Goal: Contribute content: Add original content to the website for others to see

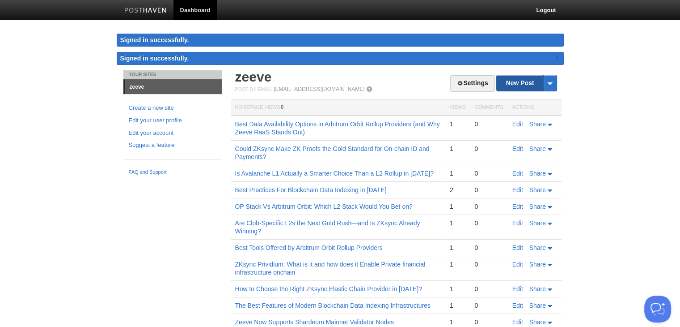
click at [507, 84] on link "New Post" at bounding box center [526, 83] width 59 height 16
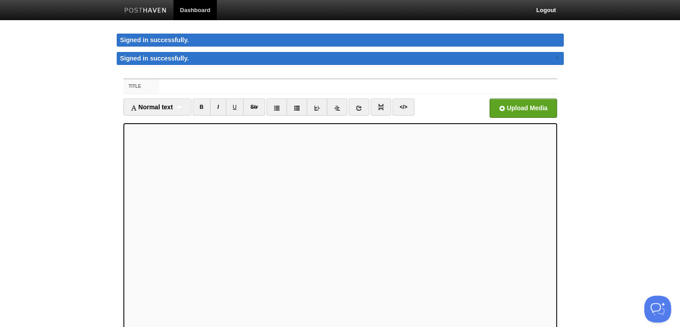
scroll to position [7, 0]
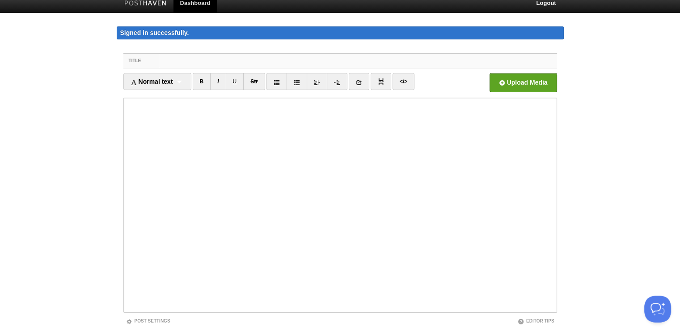
click at [200, 61] on input "Title" at bounding box center [358, 61] width 398 height 14
paste input "Blockchain for Digital Product Passports: Which Use Case Hits Billions First?"
type input "Blockchain for Digital Product Passports: Which Use Case Hits Billions First?"
click at [163, 98] on iframe at bounding box center [340, 205] width 434 height 215
click at [530, 79] on input "file" at bounding box center [253, 85] width 677 height 46
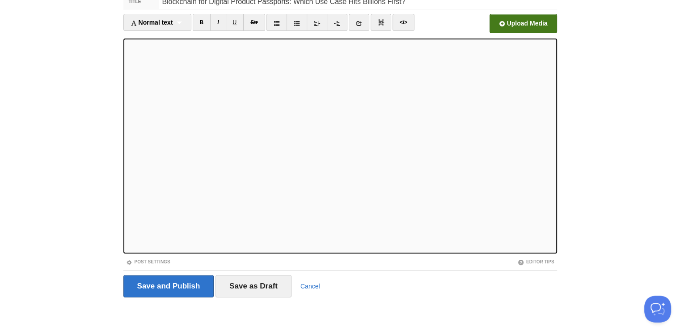
scroll to position [69, 0]
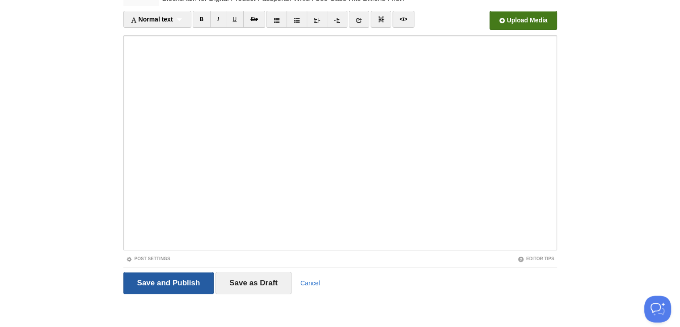
click at [184, 278] on input "Save and Publish" at bounding box center [168, 283] width 91 height 22
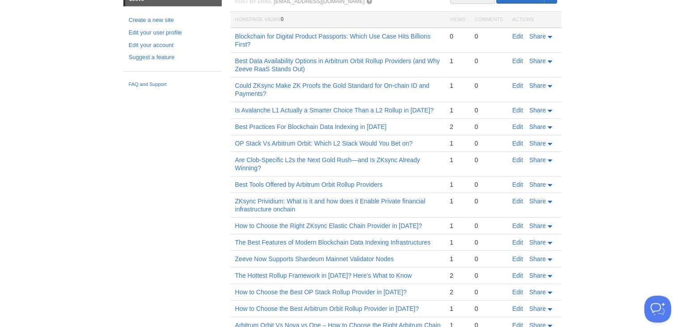
scroll to position [52, 0]
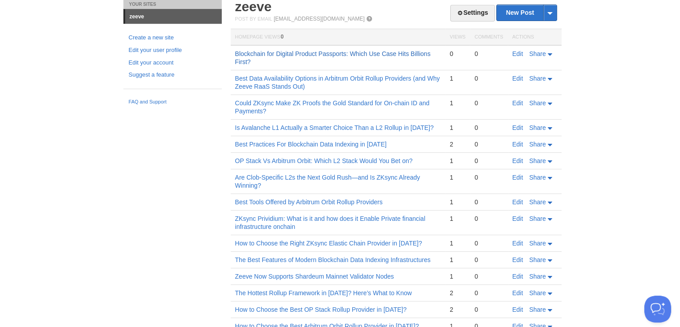
click at [331, 50] on link "Blockchain for Digital Product Passports: Which Use Case Hits Billions First?" at bounding box center [332, 57] width 195 height 15
